Goal: Book appointment/travel/reservation

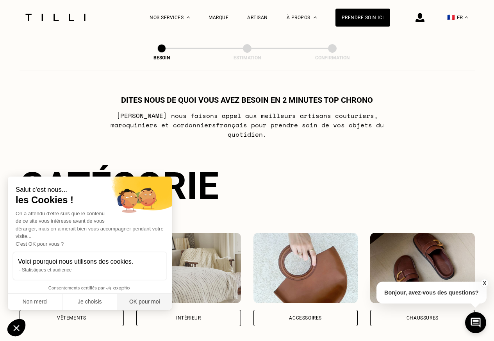
click at [147, 303] on button "OK pour moi" at bounding box center [144, 302] width 55 height 16
checkbox input "true"
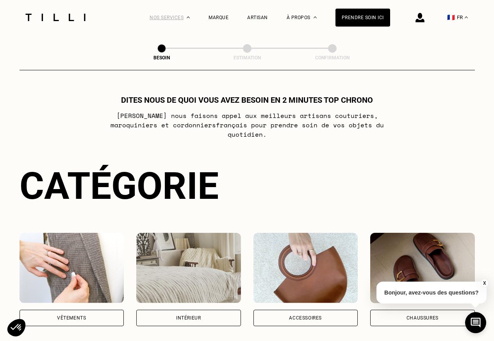
click at [178, 17] on div "Nos services" at bounding box center [170, 17] width 40 height 35
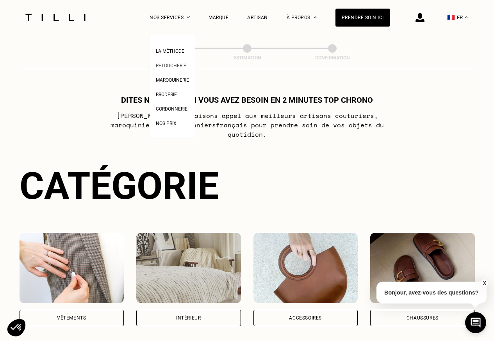
click at [172, 66] on span "Retoucherie" at bounding box center [171, 65] width 30 height 5
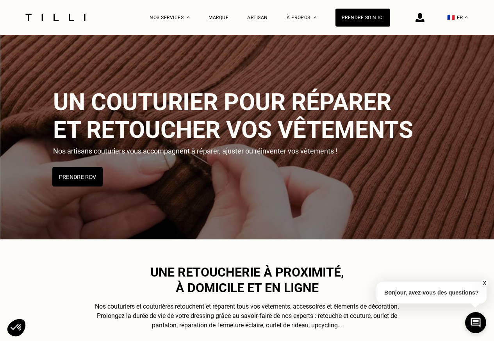
click at [75, 177] on button "Prendre RDV" at bounding box center [77, 177] width 50 height 20
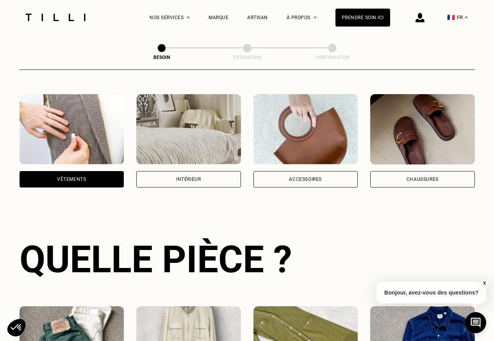
scroll to position [254, 0]
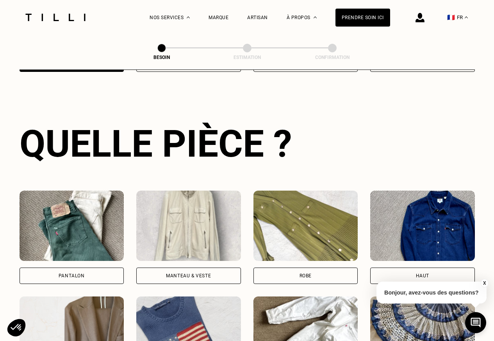
click at [57, 308] on img at bounding box center [72, 332] width 105 height 70
select select "FR"
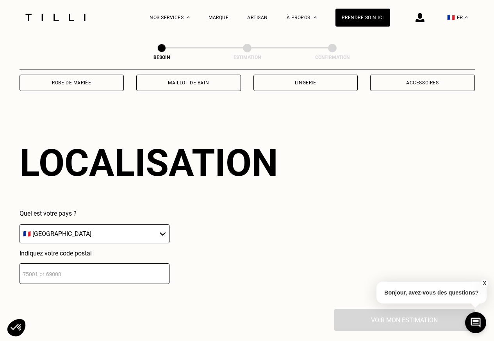
scroll to position [679, 0]
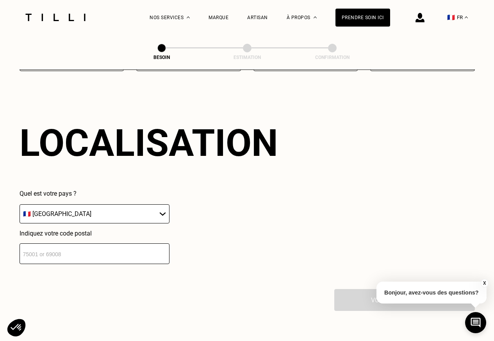
click at [71, 266] on div "Localisation Quel est votre pays ? 🇩🇪 [GEOGRAPHIC_DATA] 🇦🇹 [GEOGRAPHIC_DATA] 🇧🇪…" at bounding box center [248, 192] width 456 height 193
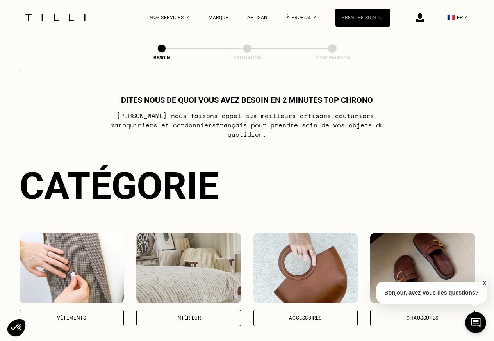
click at [355, 17] on div "Prendre soin ici" at bounding box center [363, 18] width 55 height 18
click at [61, 316] on div "Vêtements" at bounding box center [71, 318] width 29 height 5
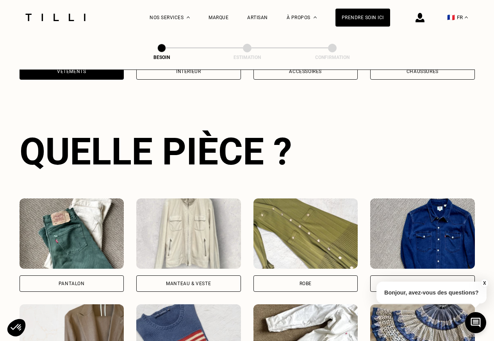
scroll to position [254, 0]
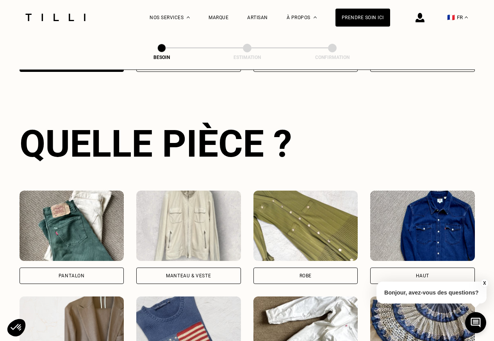
click at [56, 238] on img at bounding box center [72, 226] width 105 height 70
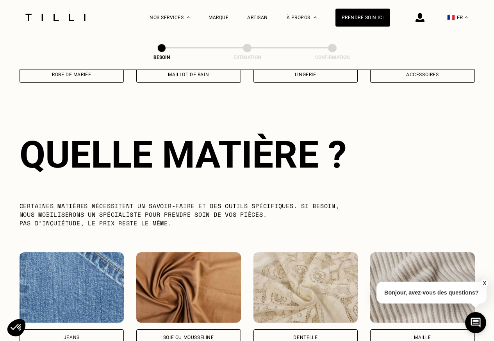
scroll to position [679, 0]
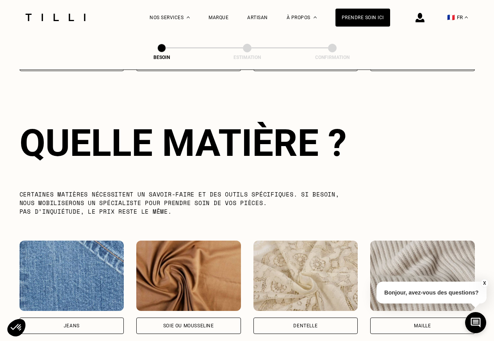
click at [59, 267] on img at bounding box center [72, 276] width 105 height 70
select select "FR"
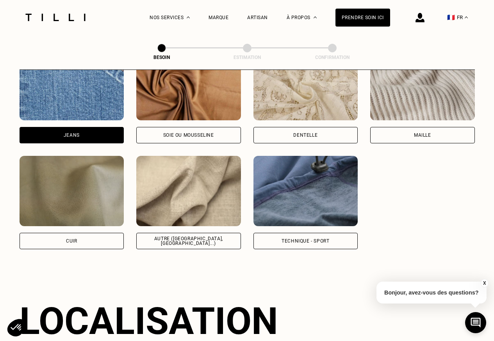
scroll to position [1048, 0]
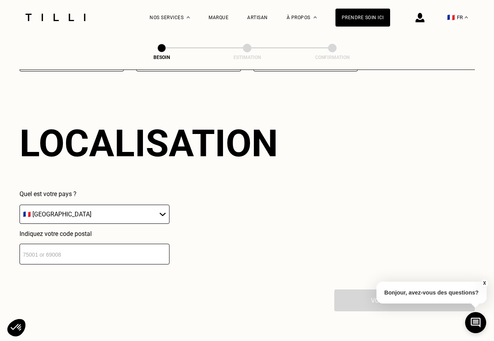
click at [71, 247] on input "number" at bounding box center [95, 254] width 150 height 21
paste input "75003"
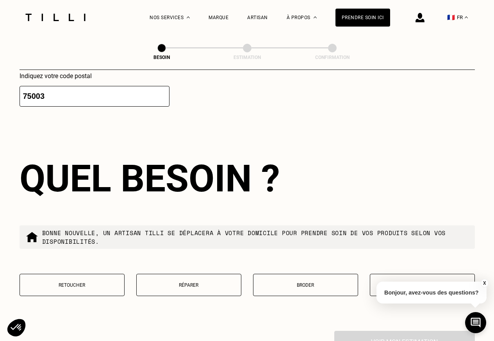
scroll to position [1241, 0]
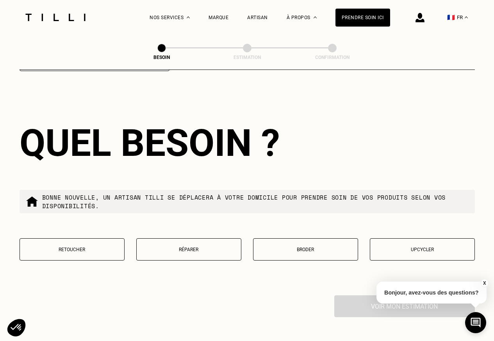
type input "75003"
click at [84, 247] on p "Retoucher" at bounding box center [72, 249] width 97 height 5
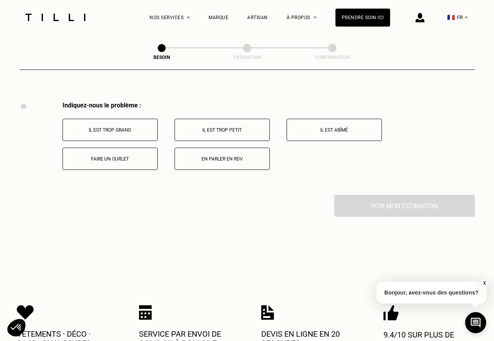
scroll to position [1440, 0]
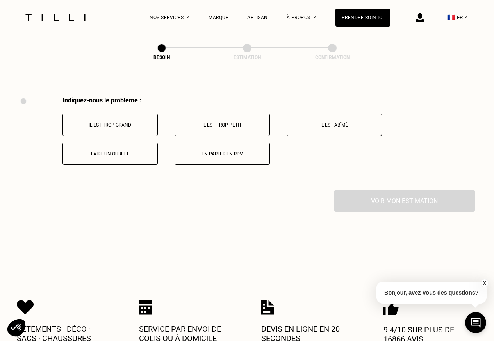
click at [95, 324] on p "Vêtements · Déco · Sacs · Chaussures" at bounding box center [64, 333] width 94 height 19
click at [91, 122] on p "Il est trop grand" at bounding box center [110, 124] width 87 height 5
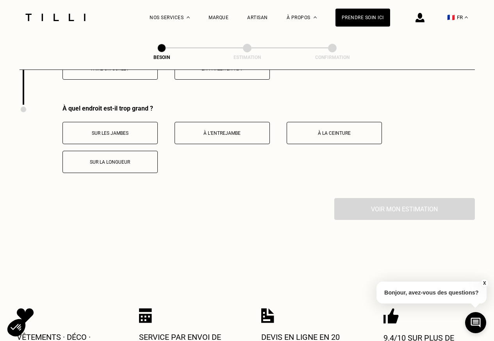
scroll to position [1533, 0]
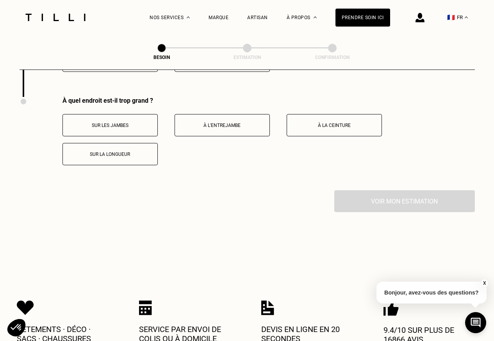
click at [96, 152] on p "Sur la longueur" at bounding box center [110, 154] width 87 height 5
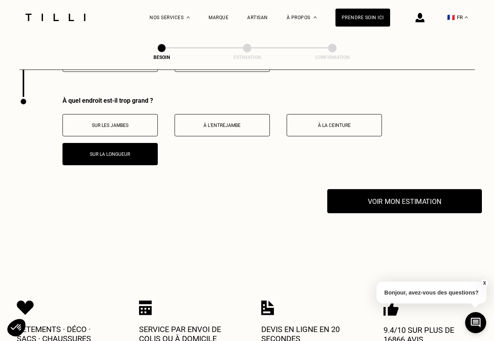
click at [387, 193] on button "Voir mon estimation" at bounding box center [405, 201] width 155 height 24
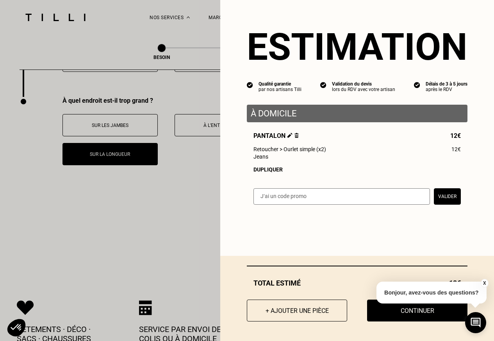
click at [258, 115] on p "À domicile" at bounding box center [357, 114] width 213 height 10
